Goal: Transaction & Acquisition: Download file/media

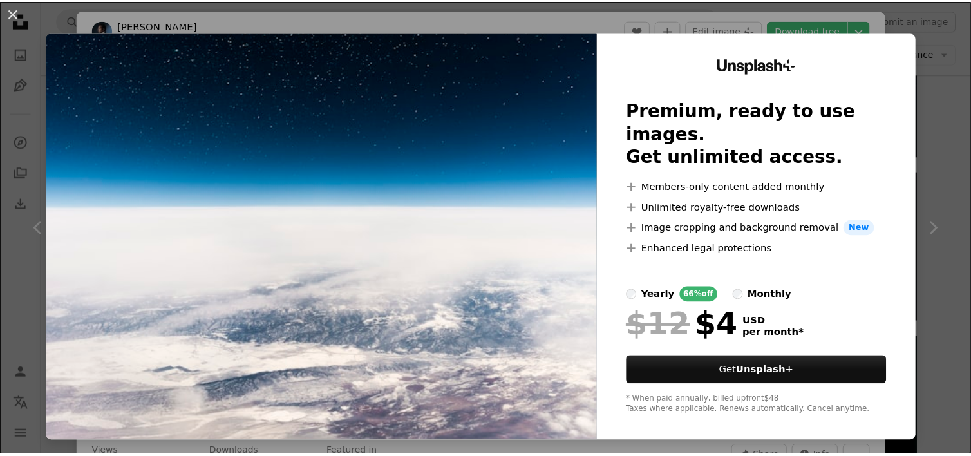
scroll to position [1448, 0]
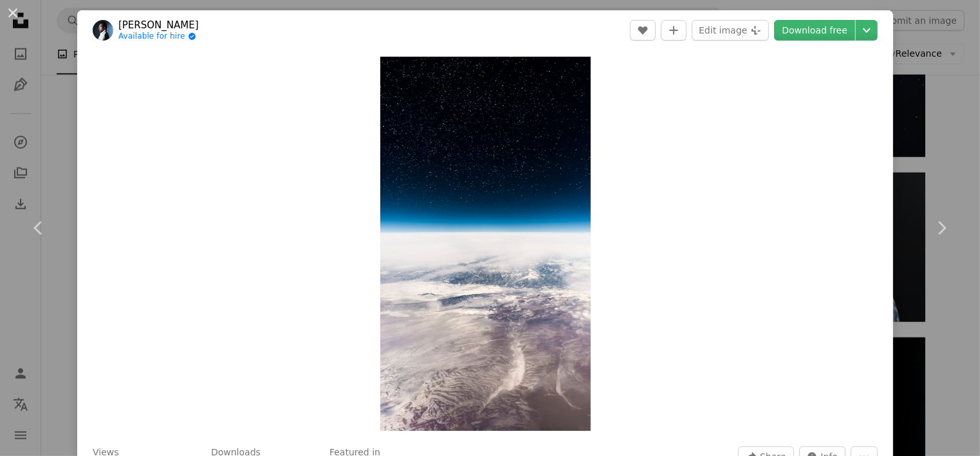
click at [942, 105] on div "An X shape Chevron left Chevron right [PERSON_NAME] Available for hire A checkm…" at bounding box center [490, 228] width 980 height 456
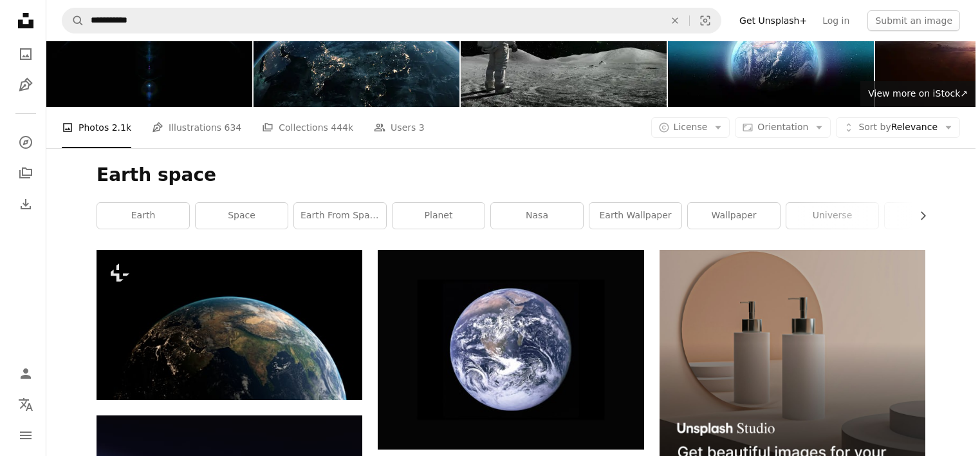
scroll to position [136, 0]
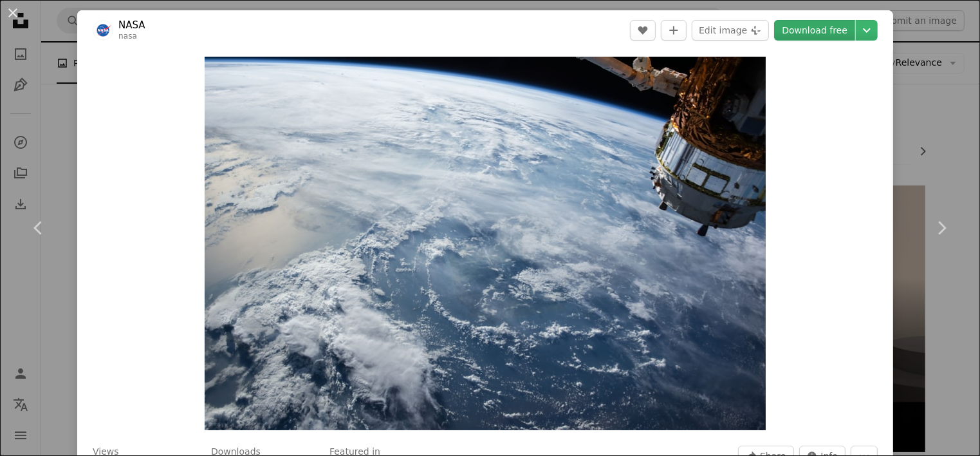
click at [799, 35] on link "Download free" at bounding box center [814, 30] width 81 height 21
